Goal: Find contact information: Find contact information

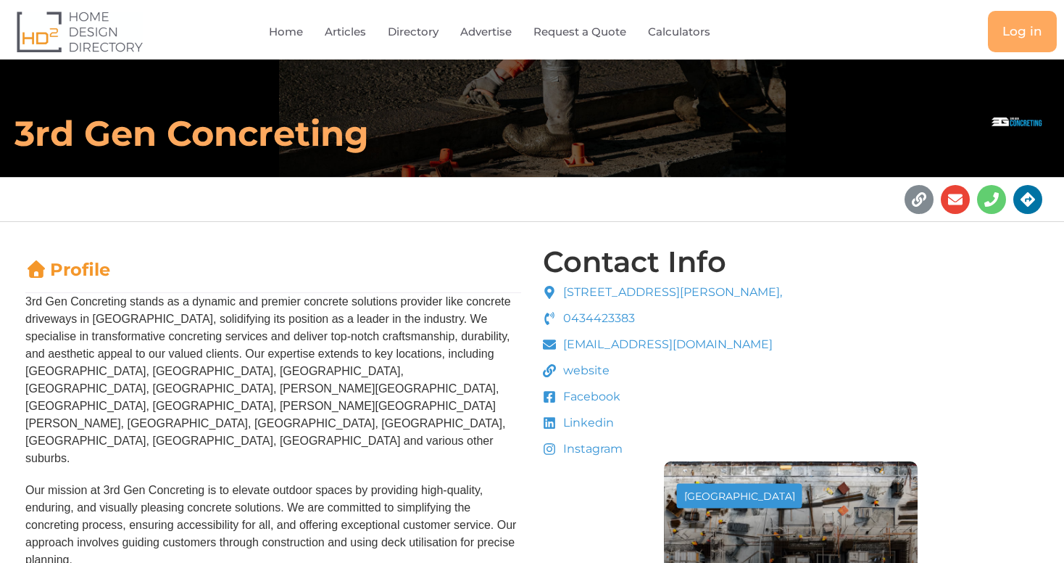
scroll to position [223, 0]
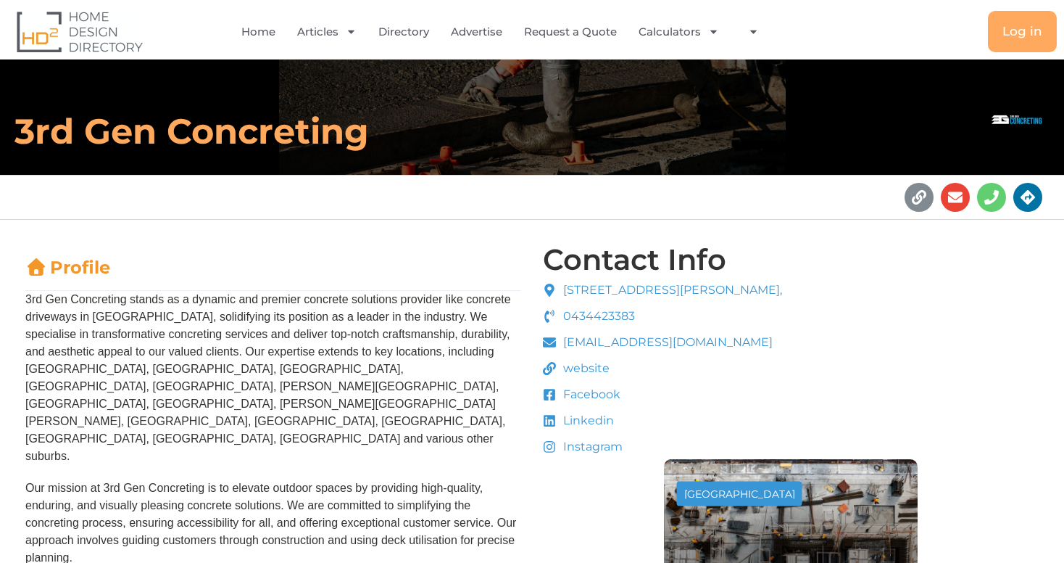
click at [591, 448] on span "Instagram" at bounding box center [591, 446] width 63 height 17
click at [552, 448] on icon at bounding box center [550, 447] width 12 height 12
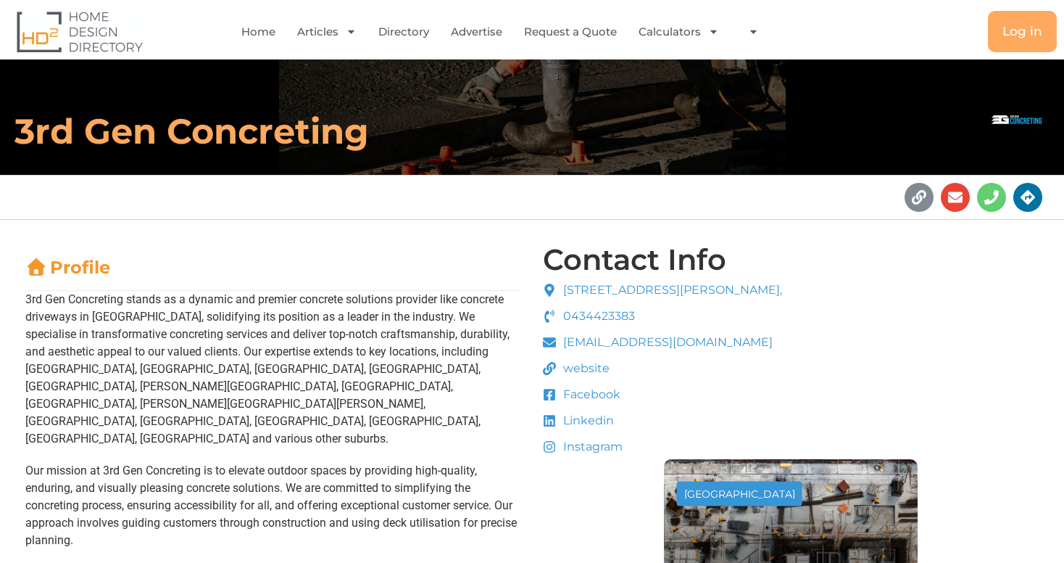
click at [559, 421] on span at bounding box center [551, 420] width 17 height 13
click at [576, 421] on span "Linkedin" at bounding box center [587, 420] width 54 height 17
click at [597, 417] on span "Linkedin" at bounding box center [587, 420] width 54 height 17
click at [597, 368] on span "website" at bounding box center [585, 368] width 50 height 17
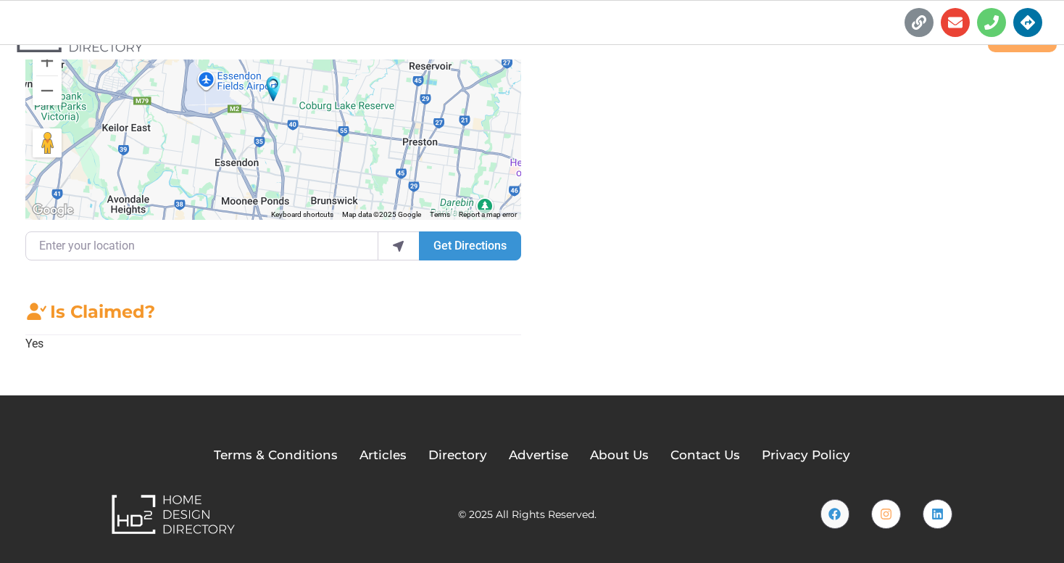
scroll to position [1507, 0]
